Goal: Find specific page/section: Find specific page/section

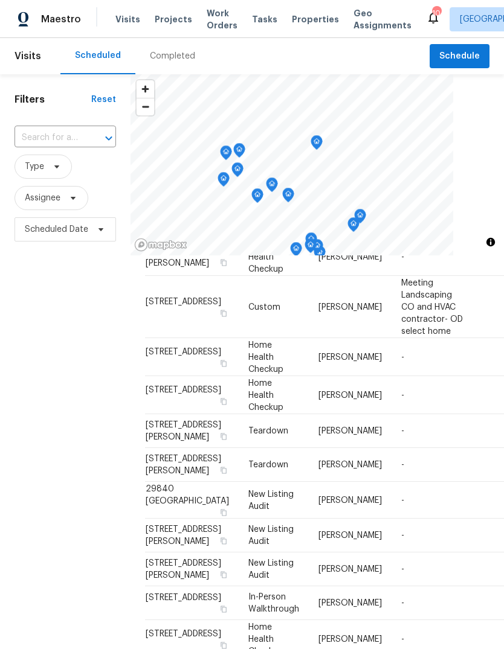
click at [181, 54] on div "Completed" at bounding box center [172, 56] width 45 height 12
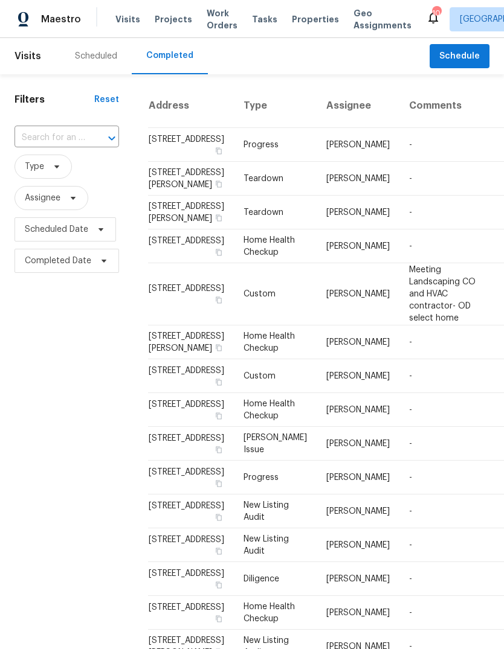
click at [112, 60] on div "Scheduled" at bounding box center [96, 56] width 42 height 12
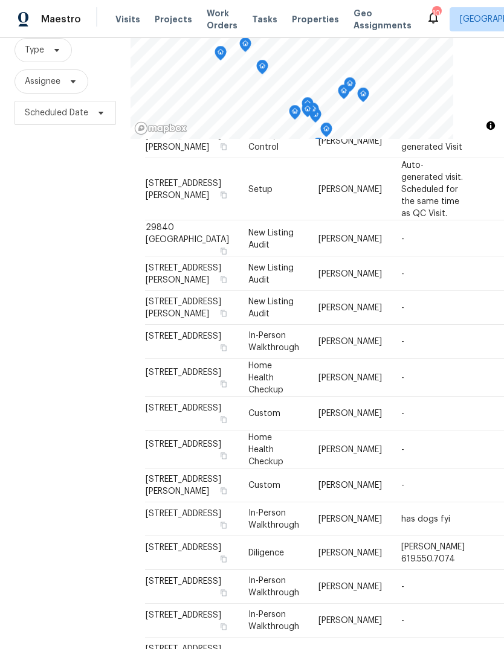
scroll to position [110, 0]
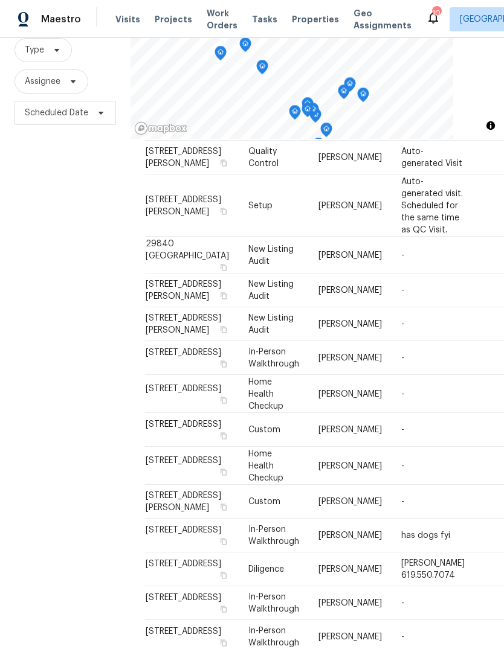
click at [306, 19] on span "Properties" at bounding box center [315, 19] width 47 height 12
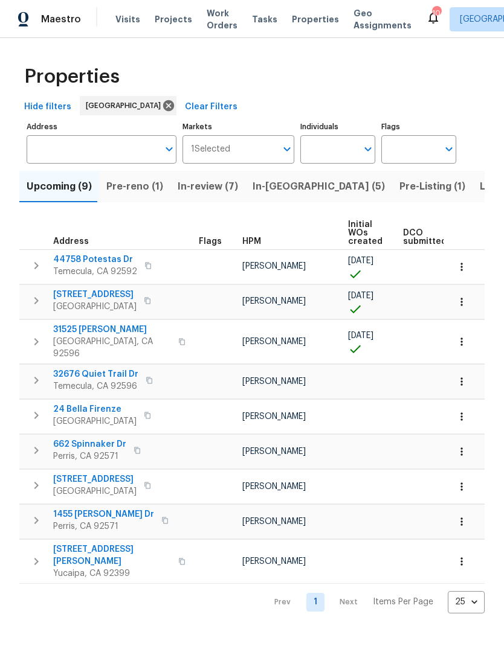
click at [336, 155] on input "Individuals" at bounding box center [328, 149] width 57 height 28
type input "[PERSON_NAME]"
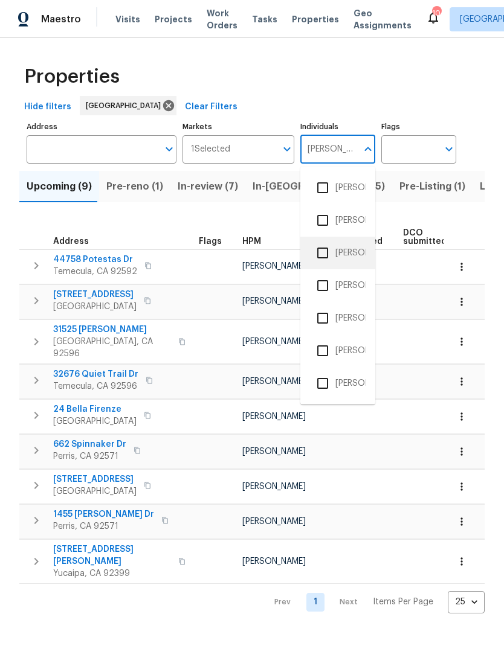
click at [352, 249] on li "[PERSON_NAME]" at bounding box center [338, 252] width 56 height 25
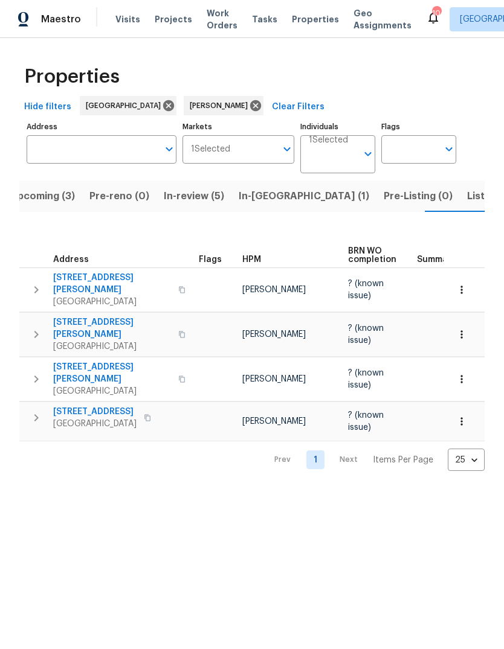
click at [467, 195] on span "Listed (2)" at bounding box center [489, 196] width 45 height 17
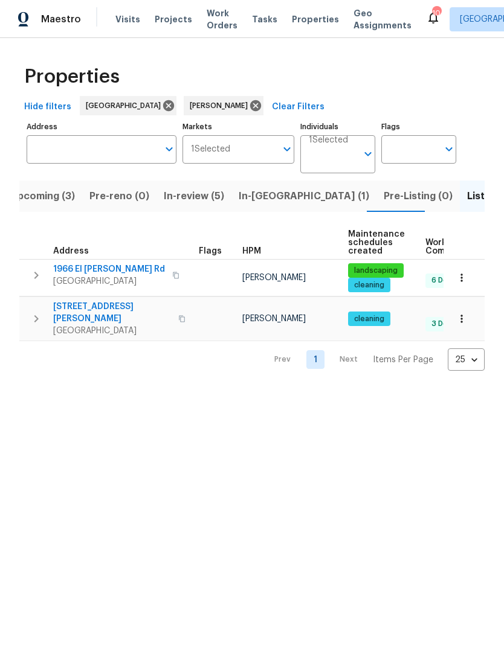
click at [266, 194] on span "In-[GEOGRAPHIC_DATA] (1)" at bounding box center [304, 196] width 130 height 17
